Goal: Task Accomplishment & Management: Manage account settings

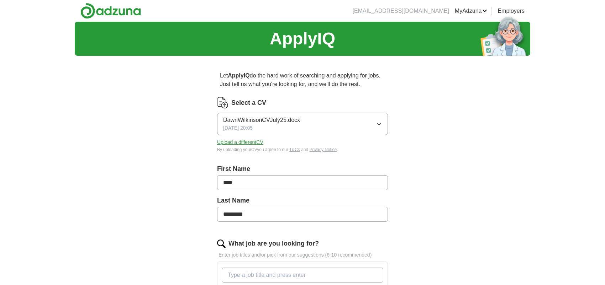
click at [255, 143] on button "Upload a different CV" at bounding box center [240, 142] width 46 height 7
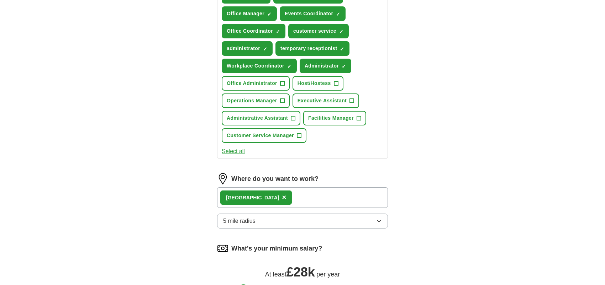
scroll to position [302, 0]
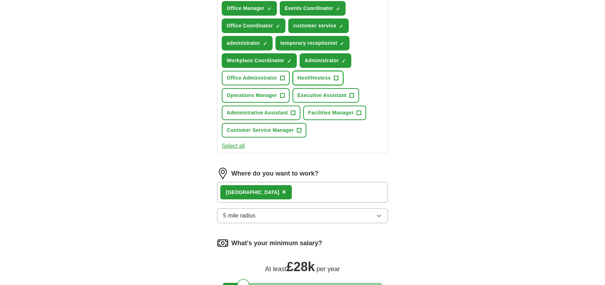
click at [337, 77] on span "+" at bounding box center [336, 78] width 4 height 6
click at [283, 75] on span "+" at bounding box center [282, 78] width 4 height 6
click at [294, 112] on span "+" at bounding box center [293, 113] width 4 height 6
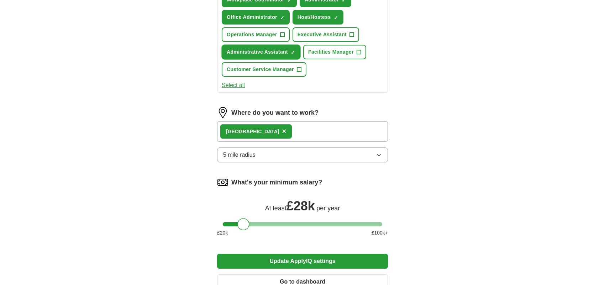
scroll to position [368, 0]
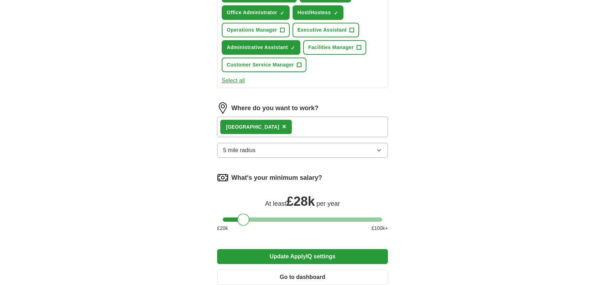
click at [299, 253] on button "Update ApplyIQ settings" at bounding box center [302, 256] width 171 height 15
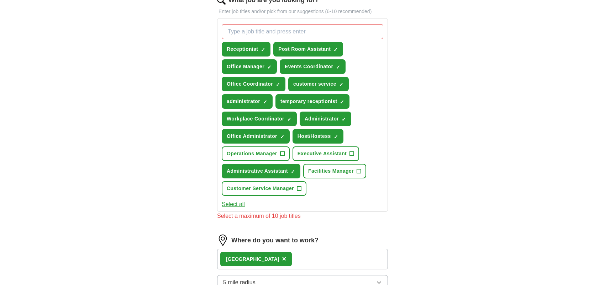
scroll to position [246, 0]
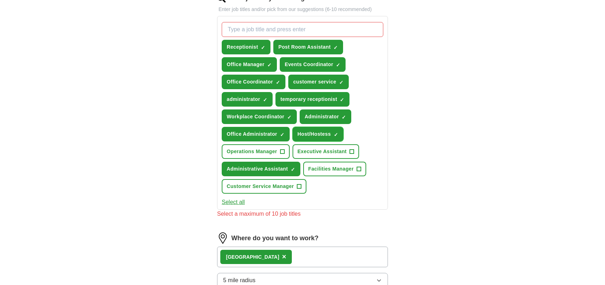
click at [0, 0] on span "×" at bounding box center [0, 0] width 0 height 0
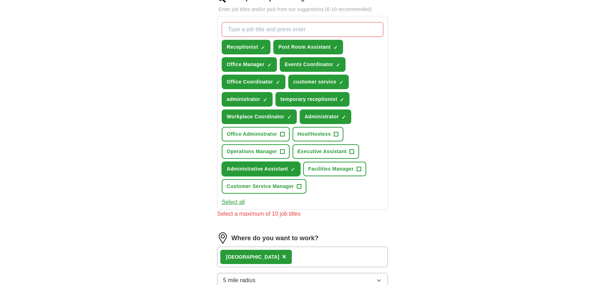
click at [290, 165] on button "Administrative Assistant ✓ ×" at bounding box center [261, 169] width 79 height 15
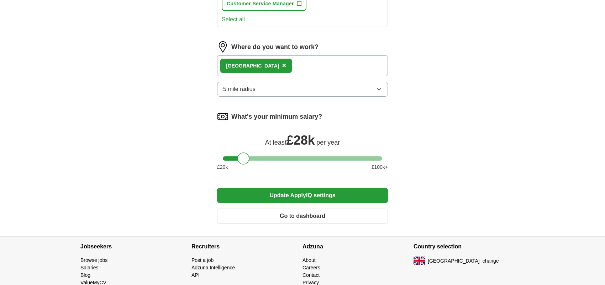
scroll to position [437, 0]
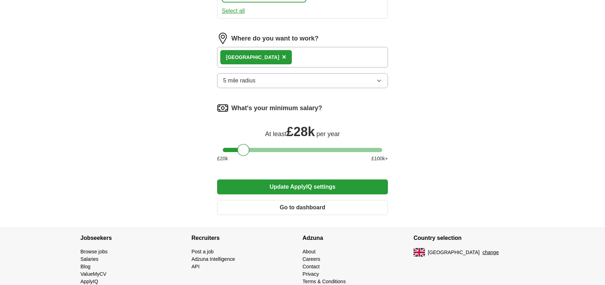
click at [320, 188] on button "Update ApplyIQ settings" at bounding box center [302, 187] width 171 height 15
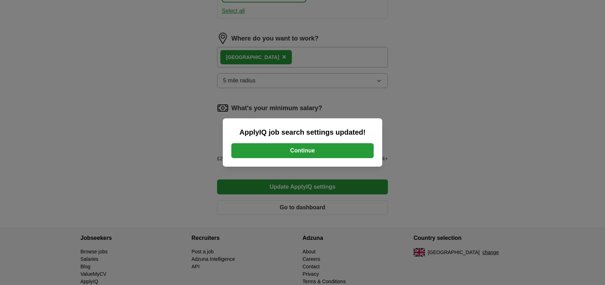
click at [312, 155] on button "Continue" at bounding box center [302, 150] width 142 height 15
